Goal: Task Accomplishment & Management: Complete application form

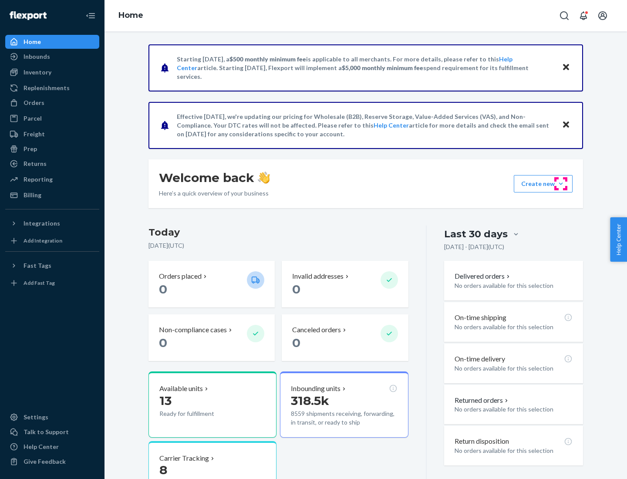
click at [561, 184] on button "Create new Create new inbound Create new order Create new product" at bounding box center [543, 183] width 59 height 17
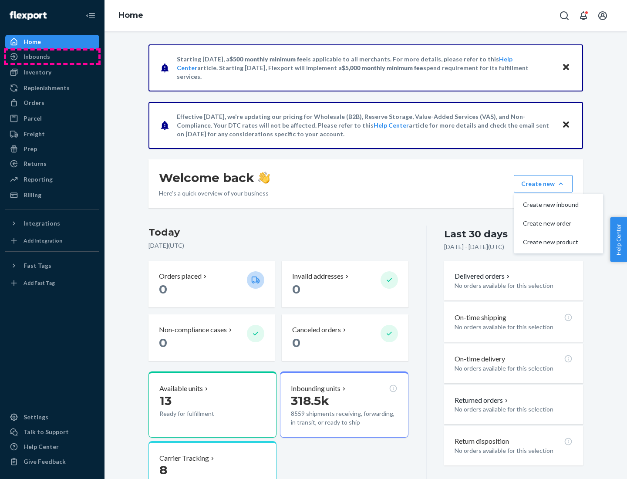
click at [52, 57] on div "Inbounds" at bounding box center [52, 57] width 92 height 12
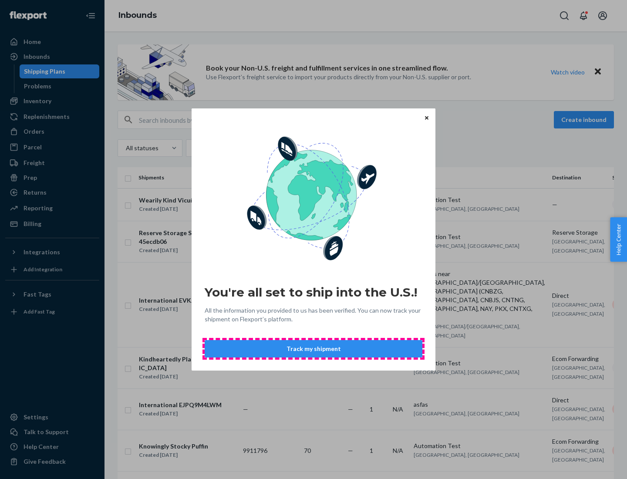
click at [314, 349] on button "Track my shipment" at bounding box center [314, 348] width 218 height 17
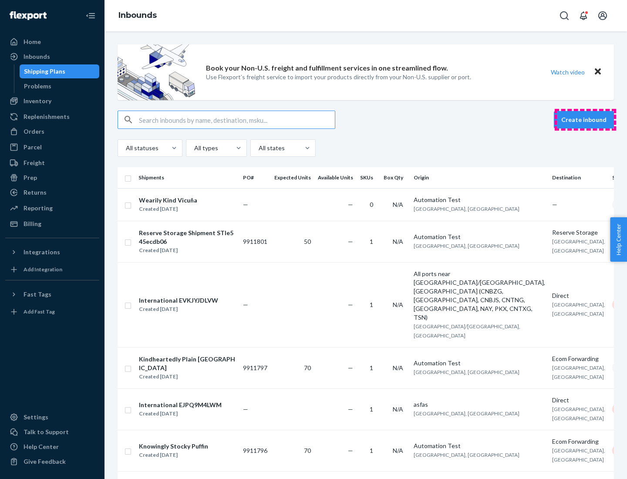
click at [585, 120] on button "Create inbound" at bounding box center [584, 119] width 60 height 17
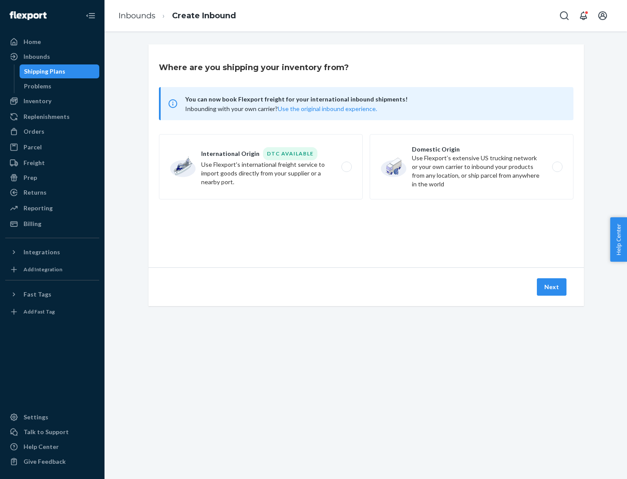
click at [261, 167] on label "International Origin DTC Available Use Flexport's international freight service…" at bounding box center [261, 166] width 204 height 65
click at [346, 167] on input "International Origin DTC Available Use Flexport's international freight service…" at bounding box center [349, 167] width 6 height 6
radio input "true"
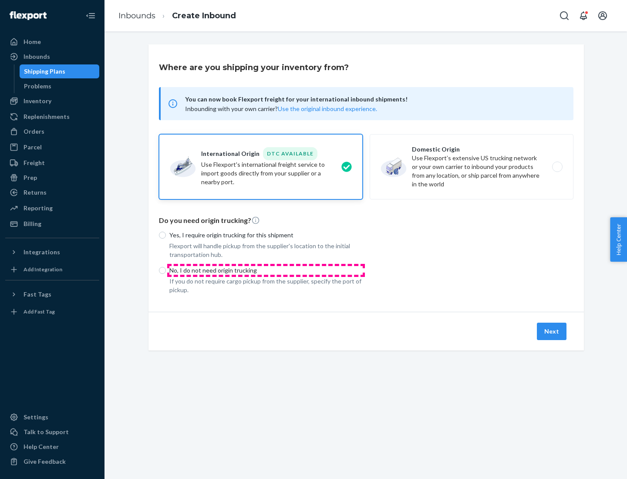
click at [266, 270] on p "No, I do not need origin trucking" at bounding box center [265, 270] width 193 height 9
click at [166, 270] on input "No, I do not need origin trucking" at bounding box center [162, 270] width 7 height 7
radio input "true"
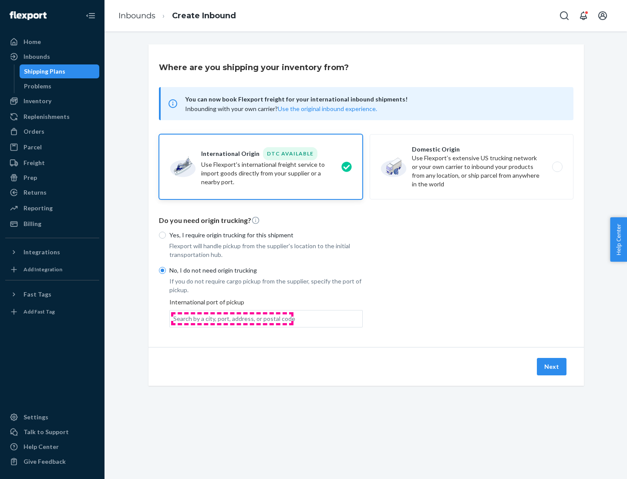
click at [232, 318] on div "Search by a city, port, address, or postal code" at bounding box center [234, 318] width 122 height 9
click at [174, 318] on input "Search by a city, port, address, or postal code" at bounding box center [173, 318] width 1 height 9
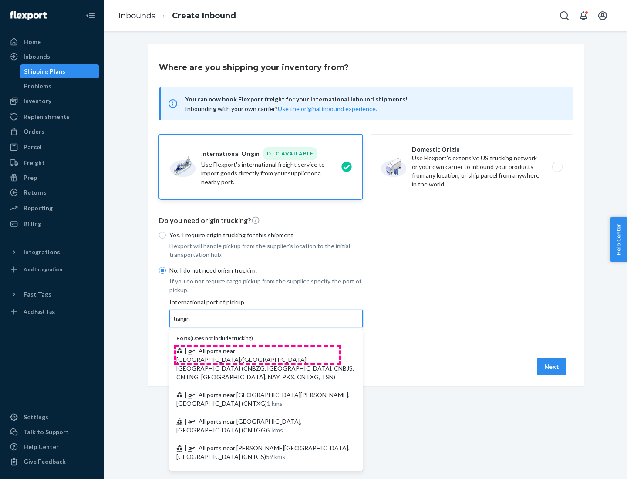
click at [257, 351] on span "| All ports near [GEOGRAPHIC_DATA]/[GEOGRAPHIC_DATA], [GEOGRAPHIC_DATA] (CNBZG,…" at bounding box center [265, 364] width 178 height 34
click at [191, 323] on input "tianjin" at bounding box center [182, 318] width 18 height 9
type input "All ports near [GEOGRAPHIC_DATA]/[GEOGRAPHIC_DATA], [GEOGRAPHIC_DATA] (CNBZG, […"
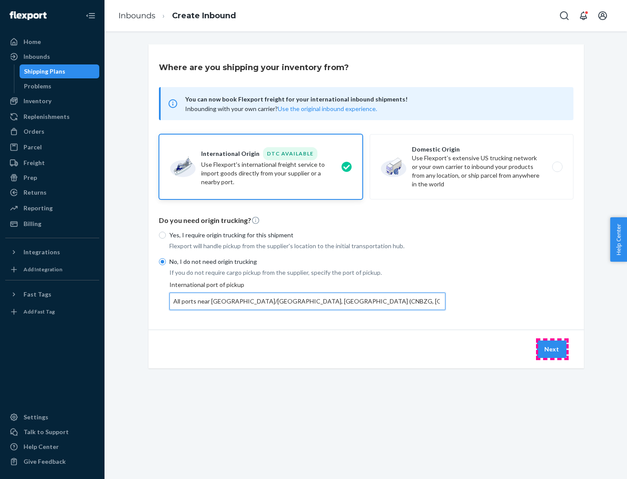
click at [552, 349] on button "Next" at bounding box center [552, 349] width 30 height 17
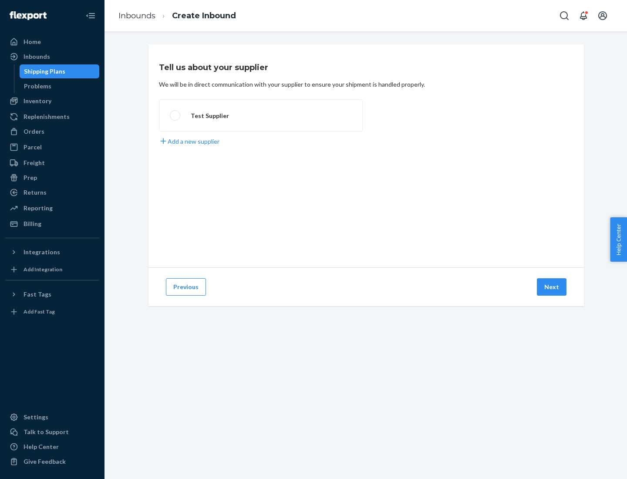
click at [261, 115] on label "Test Supplier" at bounding box center [261, 115] width 204 height 32
click at [176, 115] on input "Test Supplier" at bounding box center [173, 116] width 6 height 6
radio input "true"
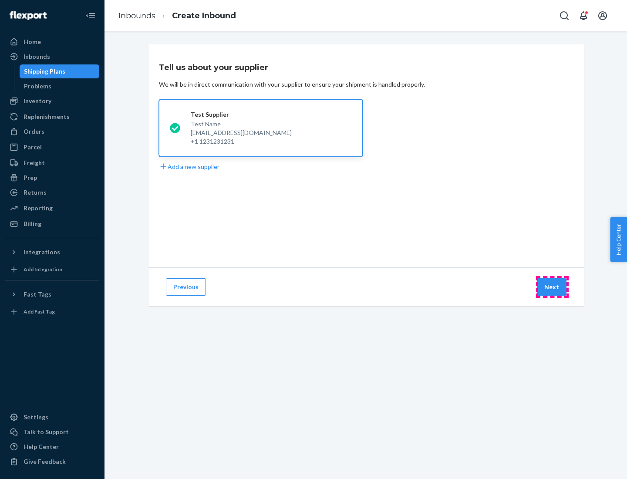
click at [552, 287] on button "Next" at bounding box center [552, 286] width 30 height 17
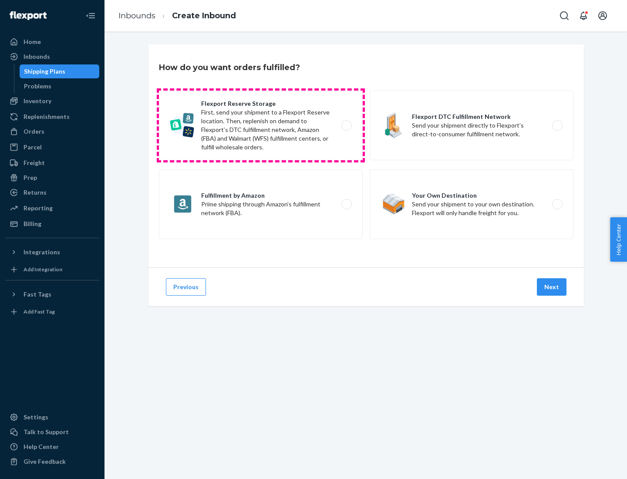
click at [261, 125] on label "Flexport Reserve Storage First, send your shipment to a Flexport Reserve locati…" at bounding box center [261, 126] width 204 height 70
click at [346, 125] on input "Flexport Reserve Storage First, send your shipment to a Flexport Reserve locati…" at bounding box center [349, 126] width 6 height 6
radio input "true"
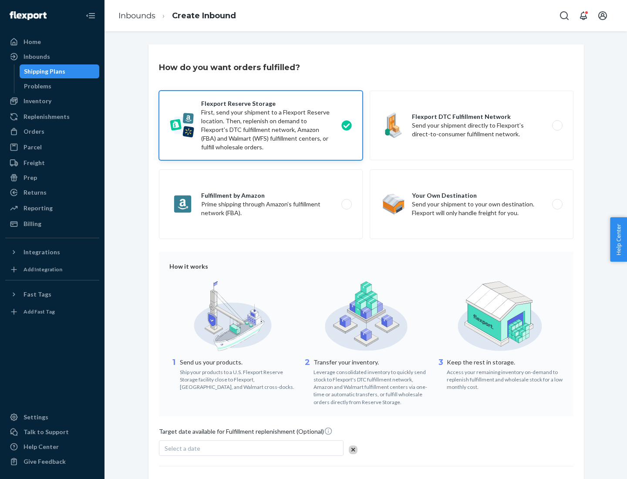
scroll to position [71, 0]
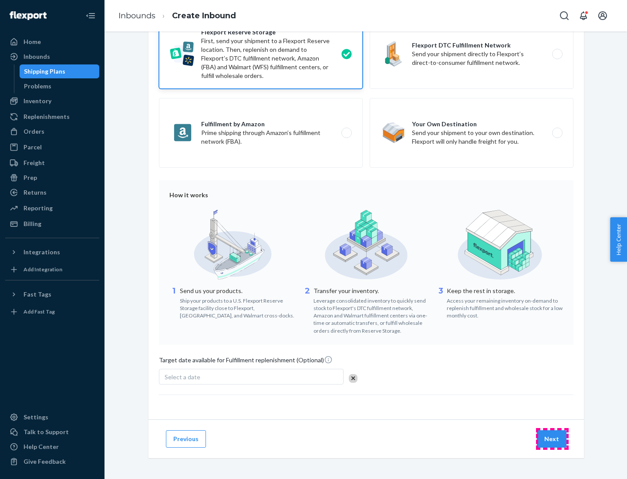
click at [552, 439] on button "Next" at bounding box center [552, 438] width 30 height 17
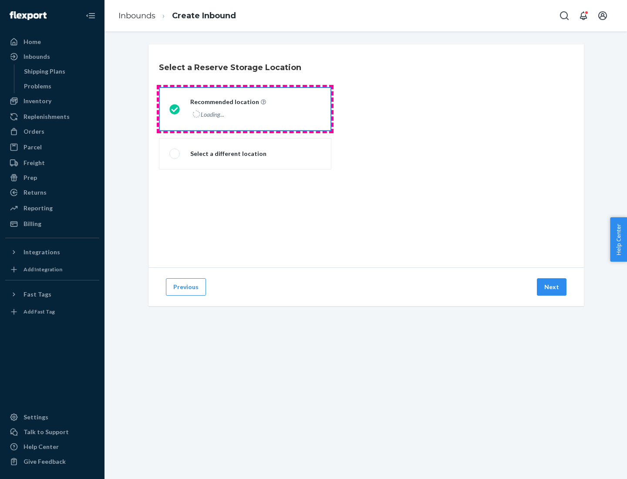
click at [245, 109] on div "Loading..." at bounding box center [227, 114] width 74 height 13
click at [175, 109] on input "Recommended location Loading..." at bounding box center [172, 109] width 6 height 6
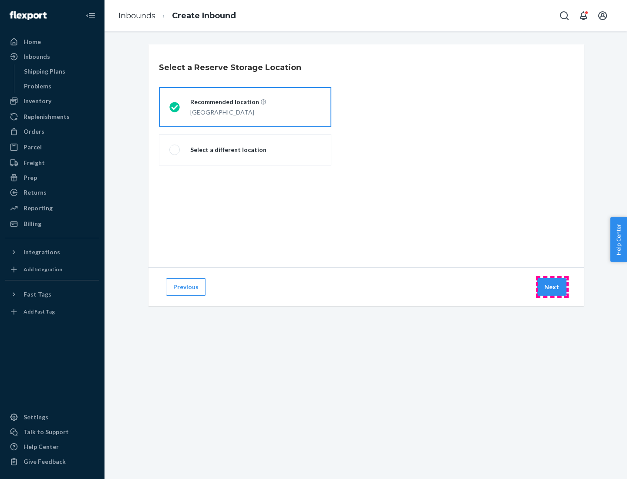
click at [552, 287] on button "Next" at bounding box center [552, 286] width 30 height 17
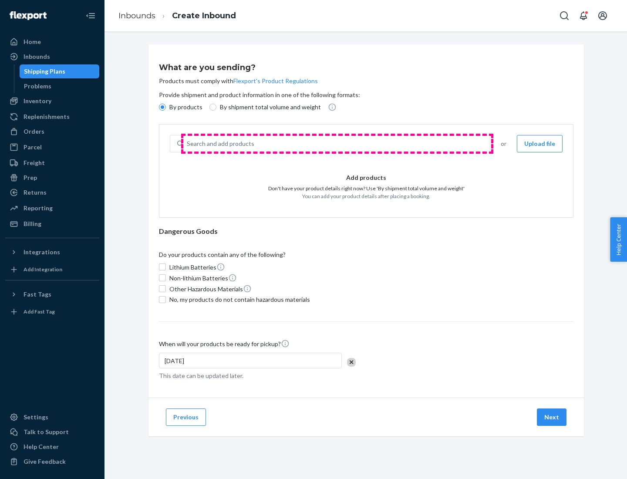
click at [337, 144] on div "Search and add products" at bounding box center [336, 144] width 307 height 16
click at [188, 144] on input "Search and add products" at bounding box center [187, 143] width 1 height 9
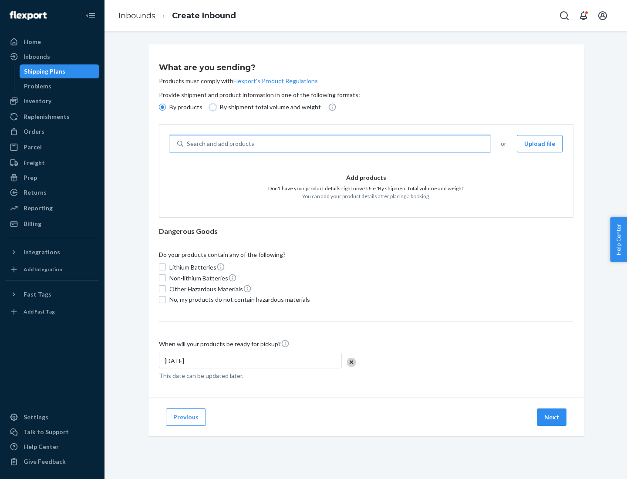
click at [212, 107] on input "By shipment total volume and weight" at bounding box center [213, 107] width 7 height 7
radio input "true"
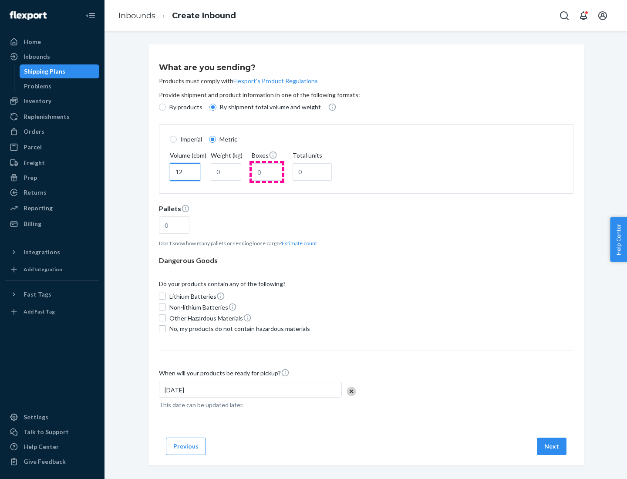
type input "12"
type input "22"
type input "222"
type input "121"
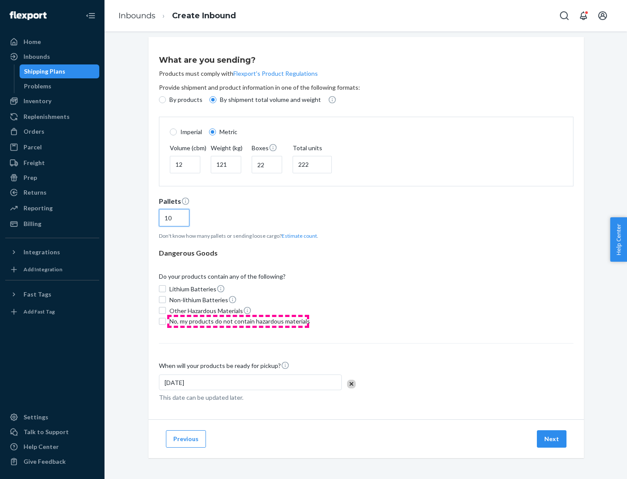
type input "10"
click at [238, 321] on span "No, my products do not contain hazardous materials" at bounding box center [239, 321] width 141 height 9
click at [166, 321] on input "No, my products do not contain hazardous materials" at bounding box center [162, 321] width 7 height 7
checkbox input "true"
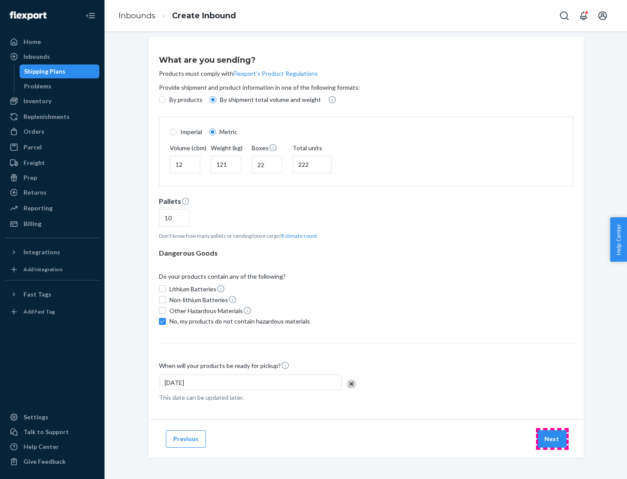
click at [552, 439] on button "Next" at bounding box center [552, 438] width 30 height 17
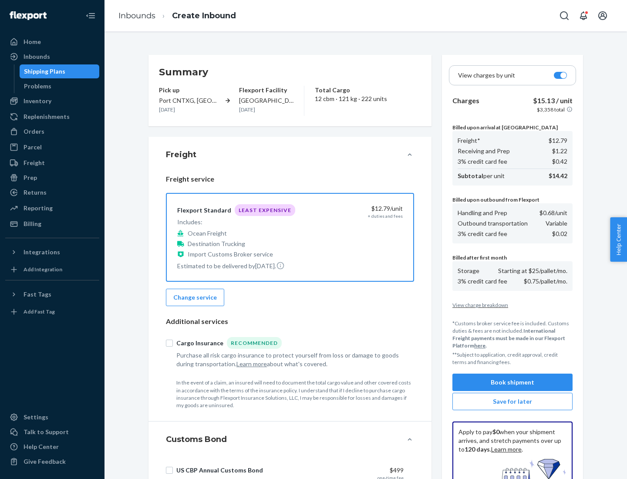
scroll to position [127, 0]
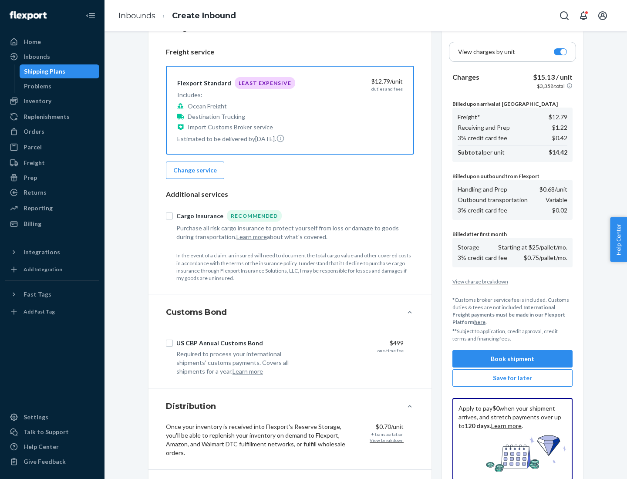
click at [513, 359] on button "Book shipment" at bounding box center [513, 358] width 120 height 17
